Goal: Entertainment & Leisure: Consume media (video, audio)

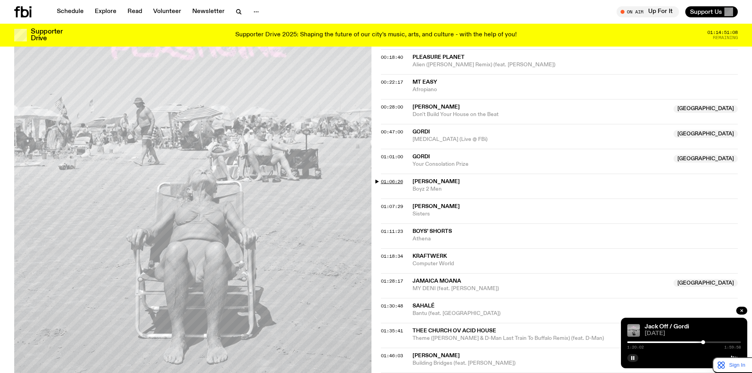
scroll to position [323, 0]
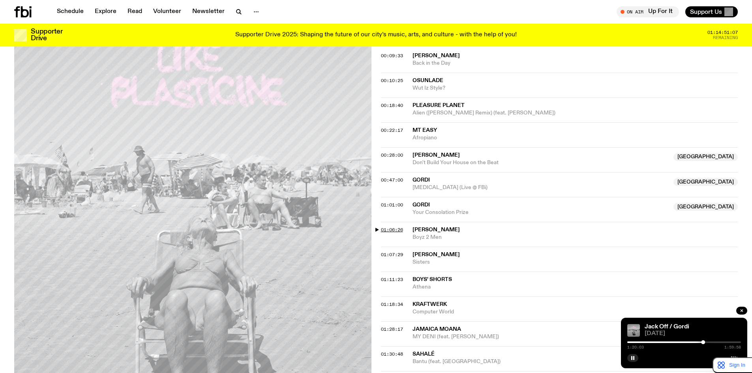
click at [390, 228] on span "01:06:26" at bounding box center [392, 230] width 22 height 6
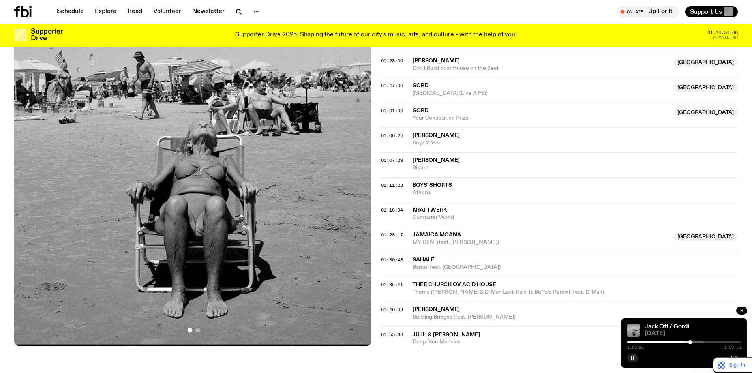
scroll to position [389, 0]
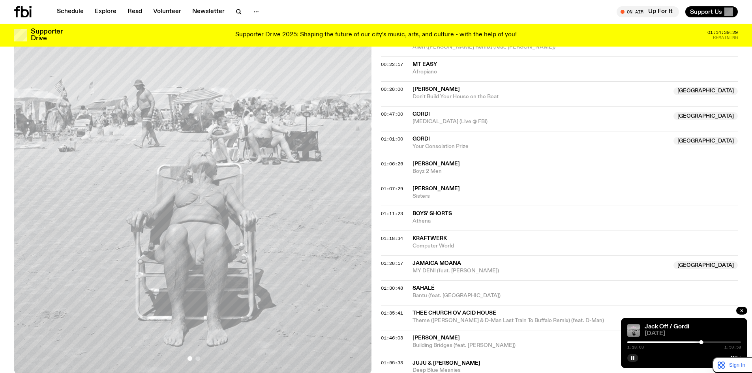
click at [436, 237] on span "Kraftwerk" at bounding box center [430, 239] width 34 height 6
drag, startPoint x: 723, startPoint y: 319, endPoint x: 697, endPoint y: 334, distance: 29.7
click at [723, 319] on div "[PERSON_NAME] Off / Gordi [DATE] 1:18:07 1:59:58" at bounding box center [684, 343] width 126 height 51
click at [636, 359] on button "button" at bounding box center [633, 358] width 11 height 8
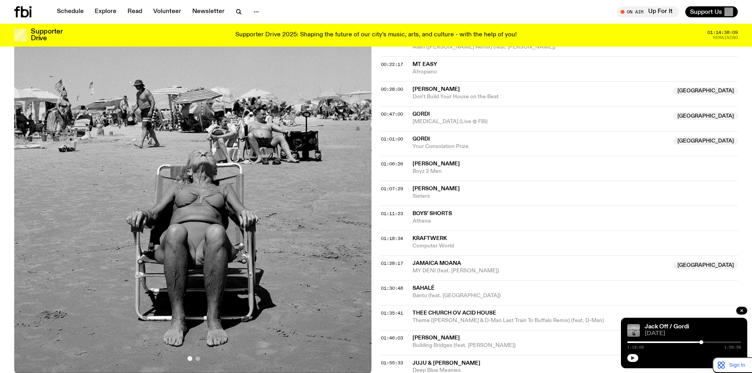
click at [632, 358] on icon "button" at bounding box center [634, 358] width 4 height 4
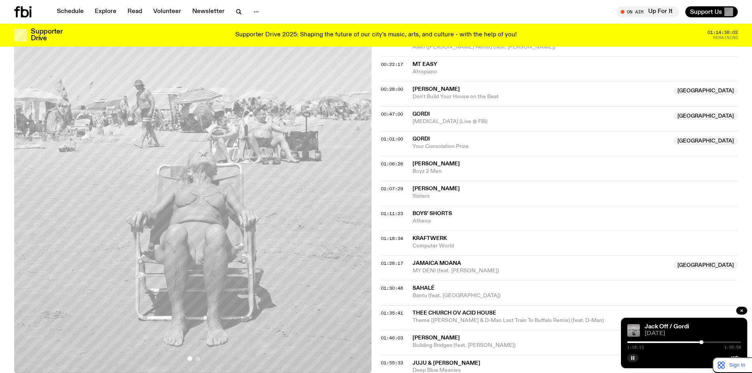
click at [636, 356] on button "button" at bounding box center [633, 358] width 11 height 8
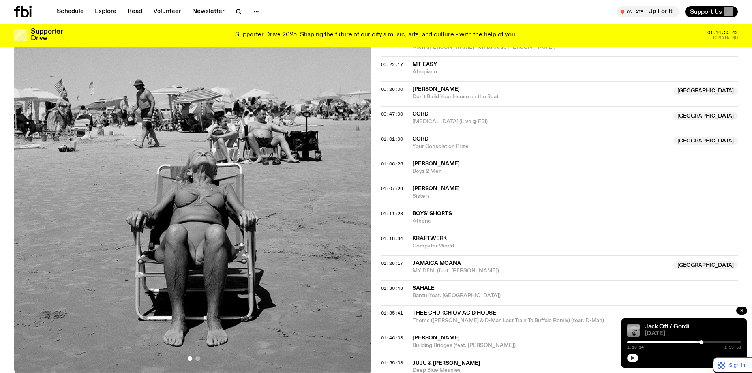
click at [628, 359] on button "button" at bounding box center [633, 358] width 11 height 8
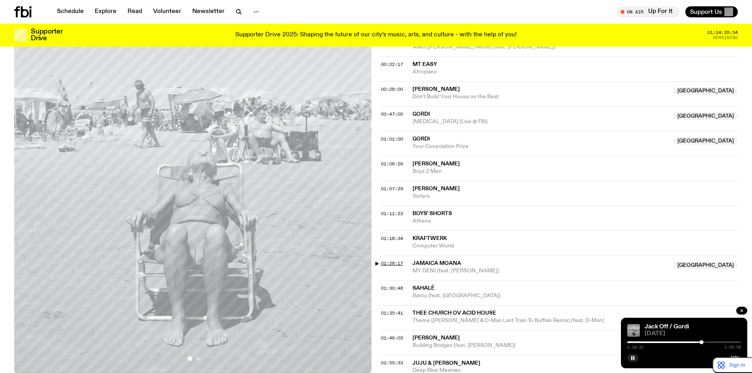
click at [391, 263] on span "01:28:17" at bounding box center [392, 263] width 22 height 6
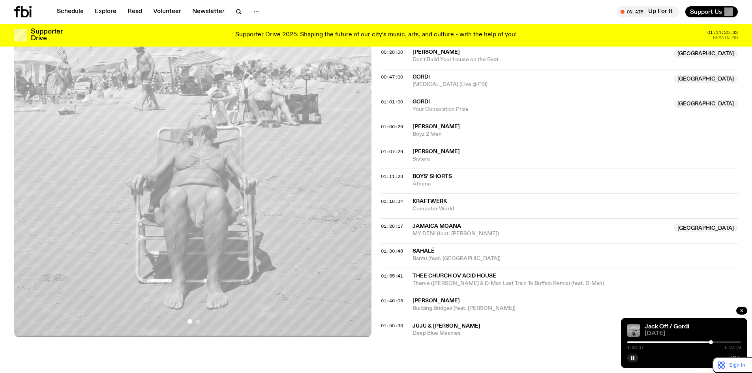
scroll to position [455, 0]
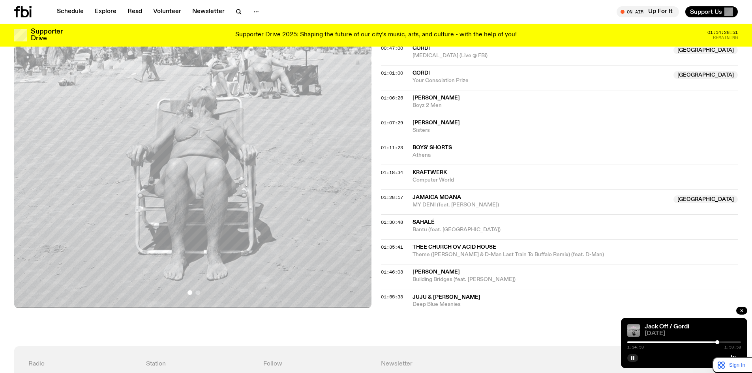
click at [394, 194] on div "01:28:17 Jamaica Moana NSW MY DENI (feat. [PERSON_NAME]) [GEOGRAPHIC_DATA]" at bounding box center [559, 202] width 357 height 25
click at [392, 195] on span "01:28:17" at bounding box center [392, 197] width 22 height 6
click at [713, 341] on div at bounding box center [713, 342] width 4 height 4
click at [397, 221] on span "01:30:48" at bounding box center [392, 222] width 22 height 6
click at [387, 243] on div "01:35:41 Thee Church Ov Acid House Theme ([PERSON_NAME] & D-Man Last Train To B…" at bounding box center [559, 251] width 357 height 25
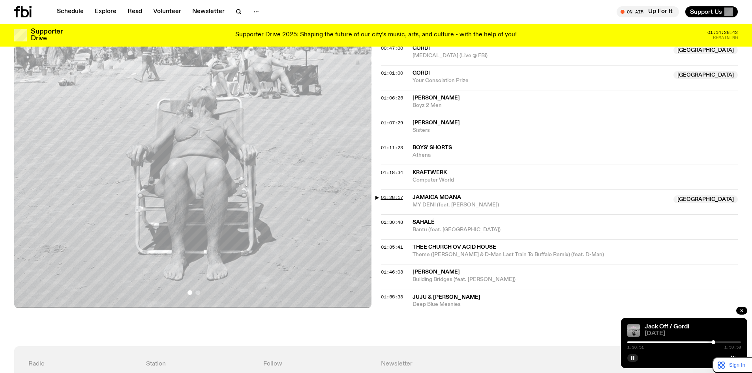
click at [389, 196] on span "01:28:17" at bounding box center [392, 197] width 22 height 6
click at [636, 356] on button "button" at bounding box center [633, 358] width 11 height 8
